Goal: Book appointment/travel/reservation

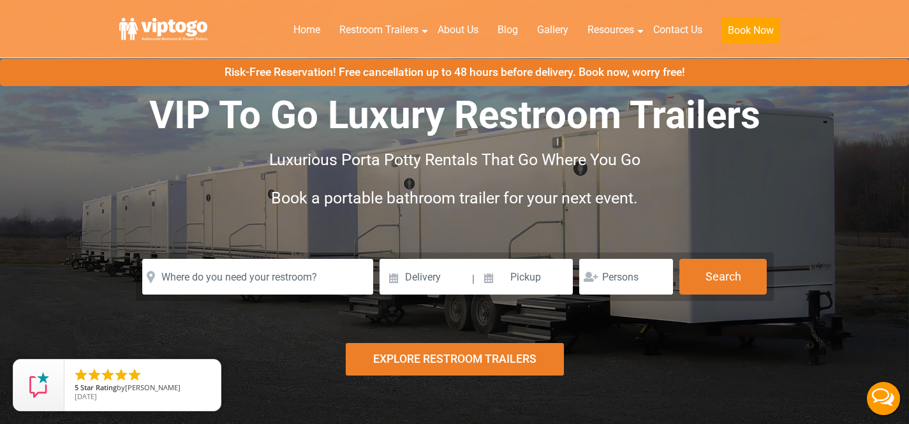
scroll to position [32, 0]
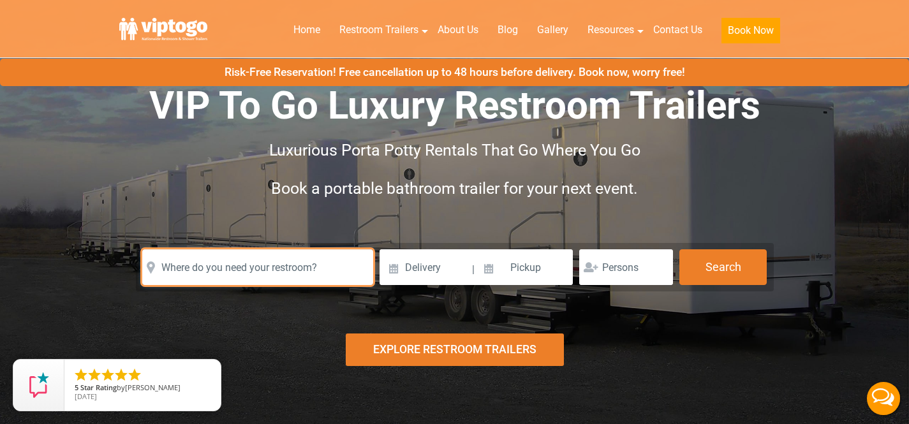
click at [266, 261] on input "text" at bounding box center [257, 267] width 231 height 36
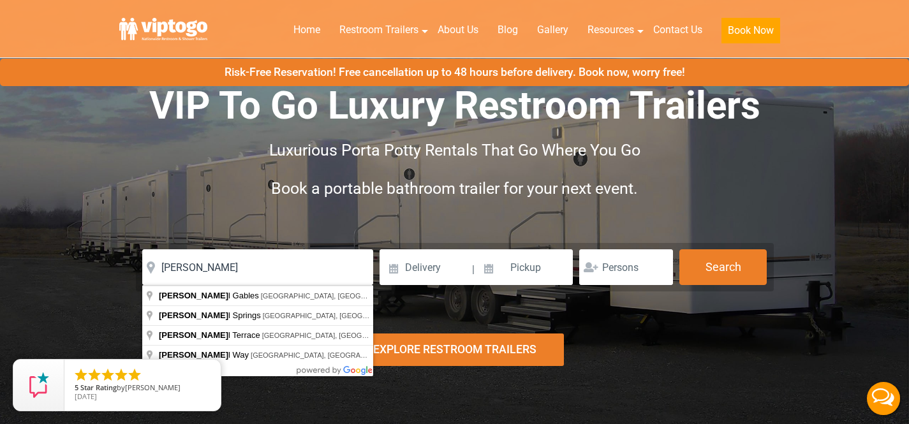
type input "Coral Gables, [GEOGRAPHIC_DATA], [GEOGRAPHIC_DATA]"
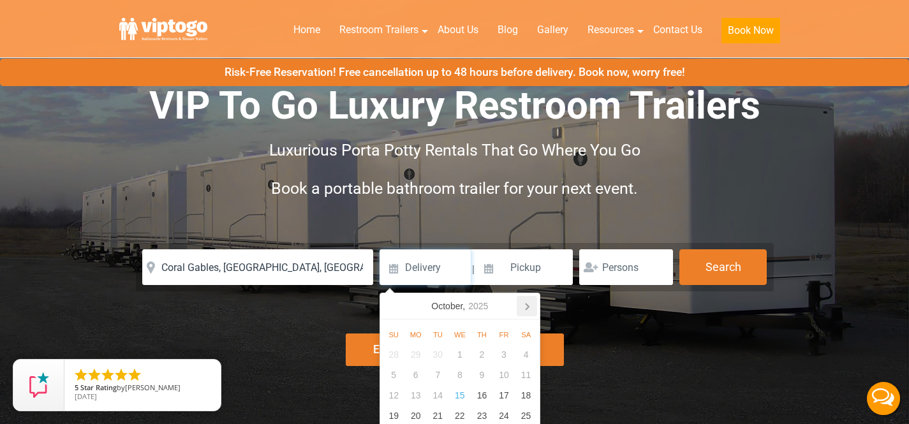
click at [529, 309] on icon at bounding box center [527, 306] width 20 height 20
click at [393, 416] on div "16" at bounding box center [394, 416] width 22 height 20
type input "[DATE]"
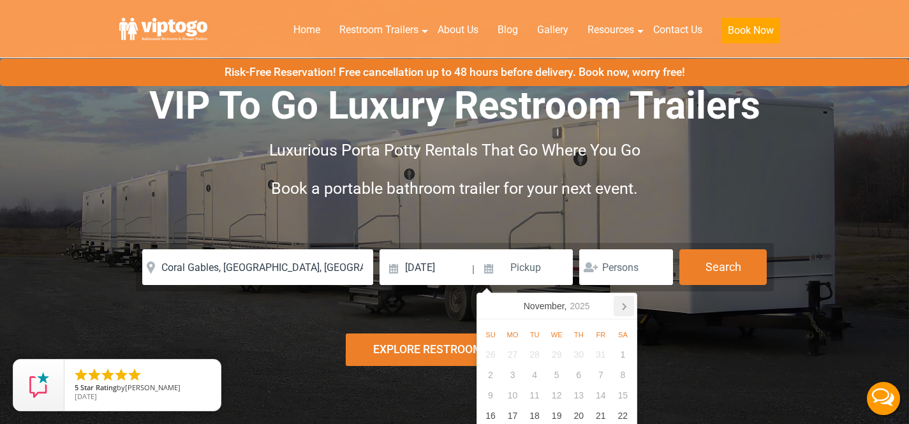
click at [616, 308] on icon at bounding box center [623, 306] width 20 height 20
click at [617, 300] on icon at bounding box center [623, 306] width 20 height 20
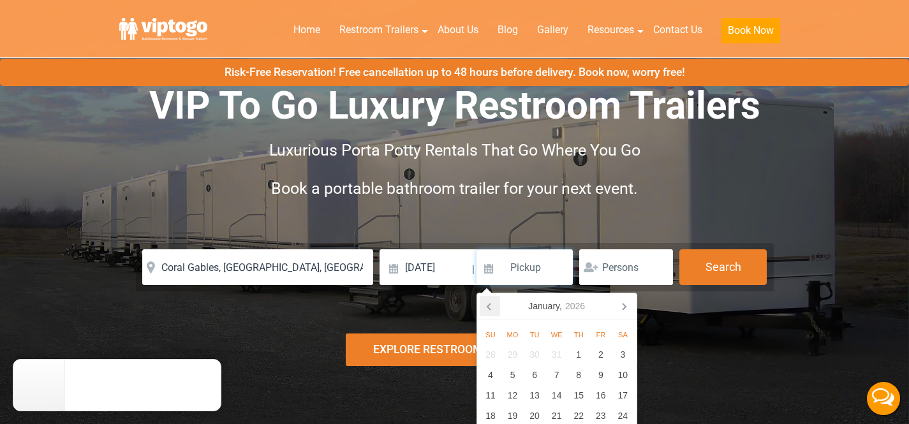
click at [490, 311] on icon at bounding box center [490, 306] width 20 height 20
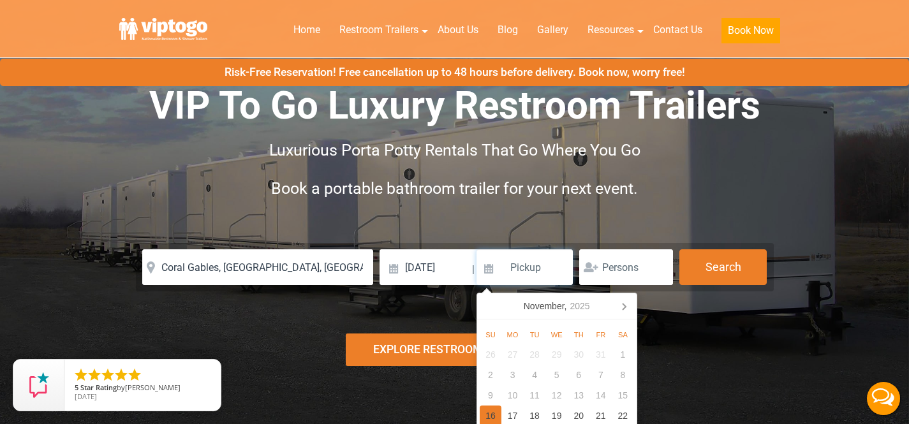
click at [489, 418] on div "16" at bounding box center [491, 416] width 22 height 20
type input "[DATE]"
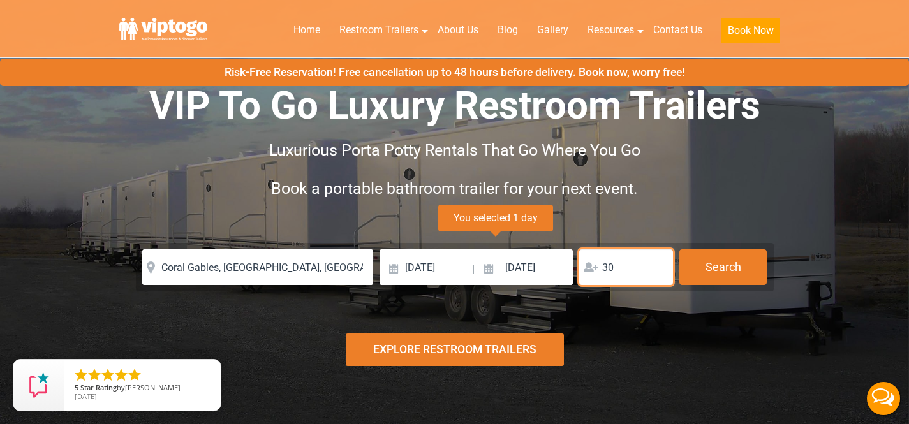
type input "30"
click at [649, 210] on div "VIP To Go Luxury Restroom Trailers Luxurious Porta Potty Rentals That Go Where …" at bounding box center [455, 161] width 670 height 163
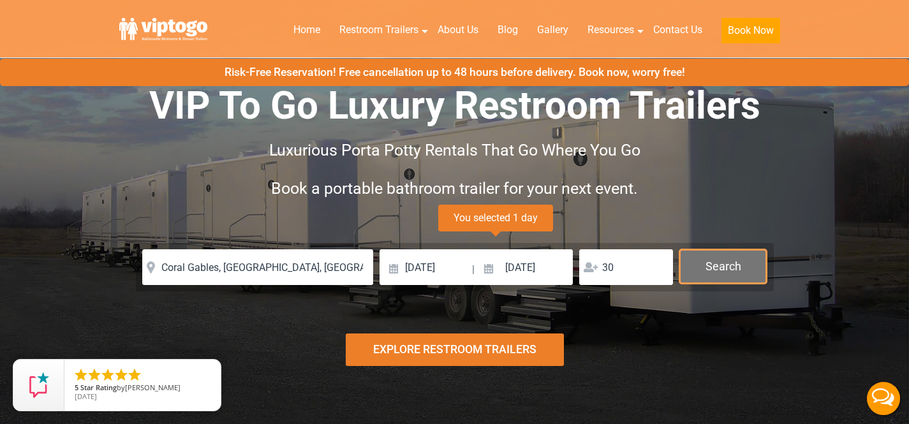
click at [716, 264] on button "Search" at bounding box center [722, 266] width 87 height 34
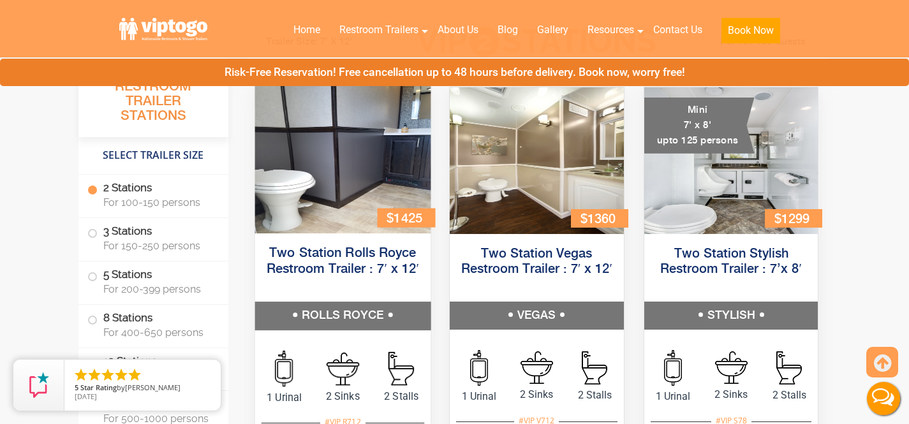
scroll to position [583, 0]
